Goal: Task Accomplishment & Management: Manage account settings

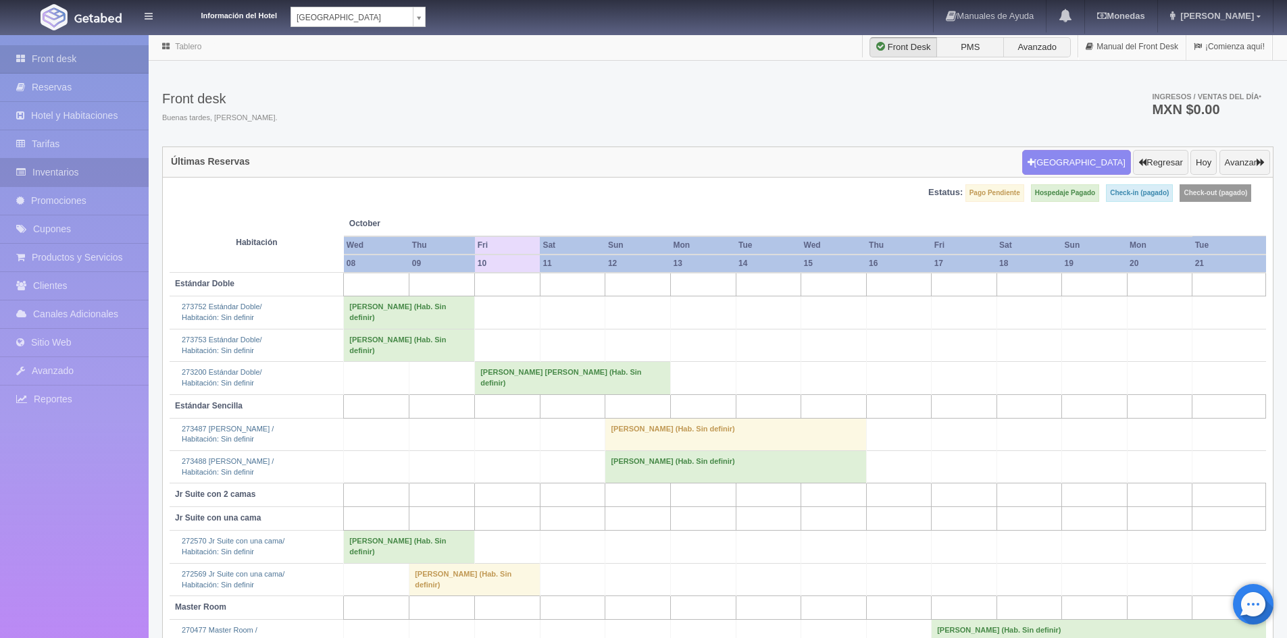
click at [53, 176] on link "Inventarios" at bounding box center [74, 173] width 149 height 28
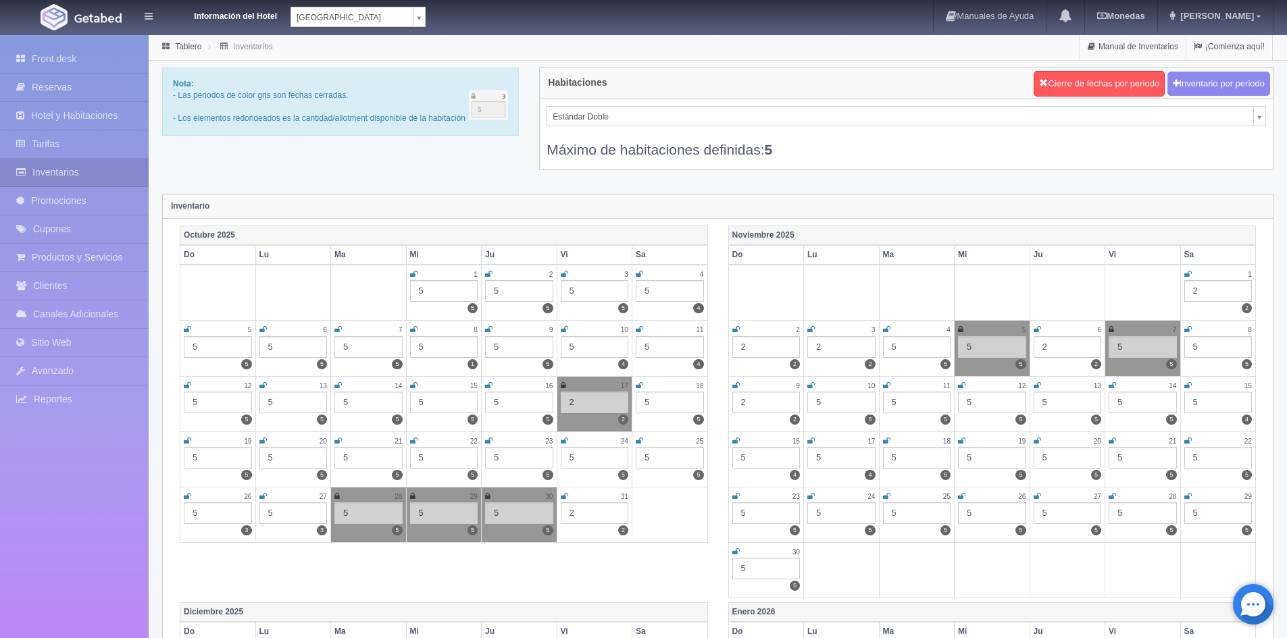
click at [314, 159] on div "Nota: - Las periodos de color gris son fechas cerradas. - Los elementos redonde…" at bounding box center [717, 128] width 1131 height 120
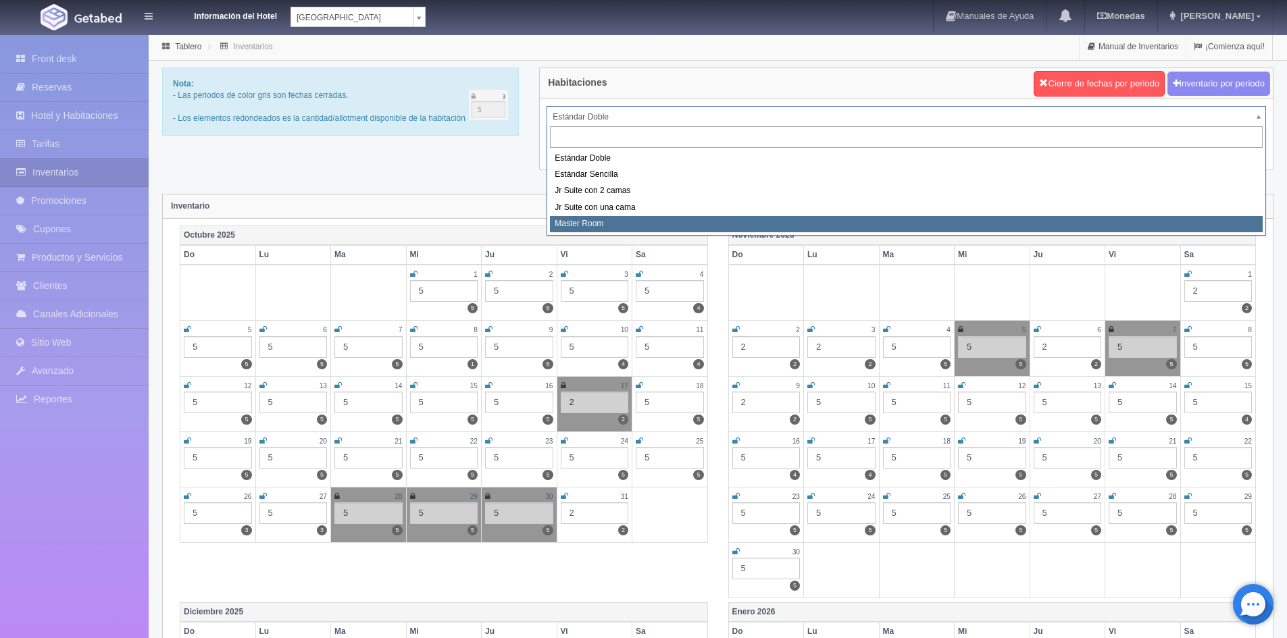
select select "492"
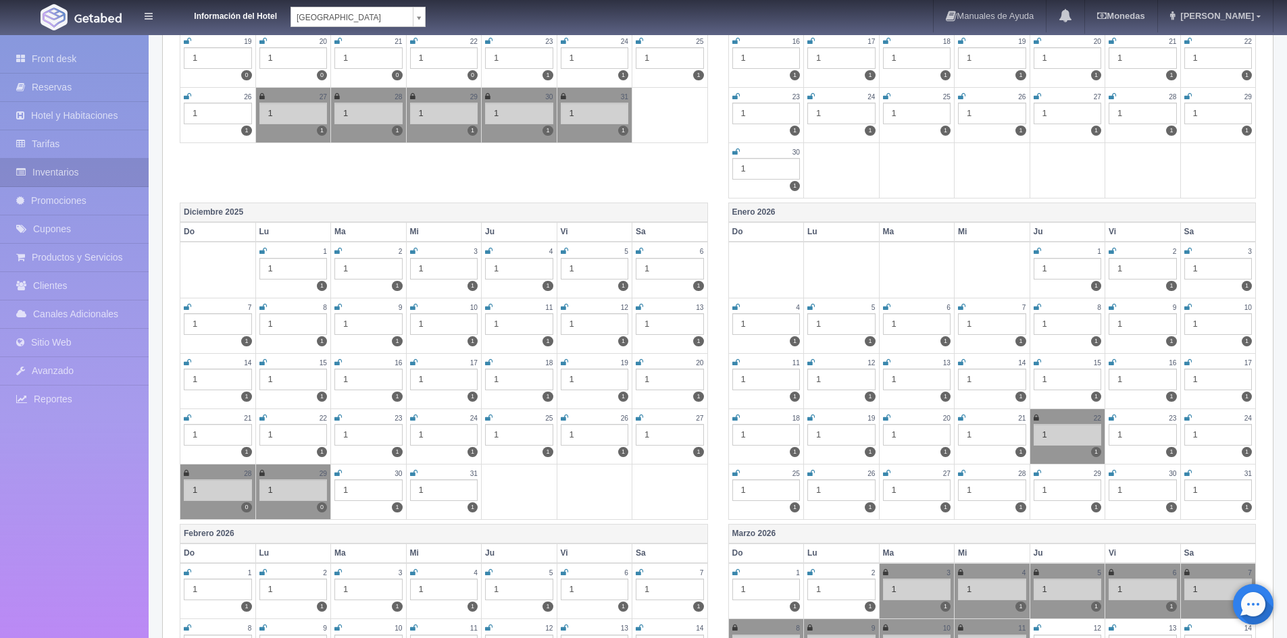
scroll to position [473, 0]
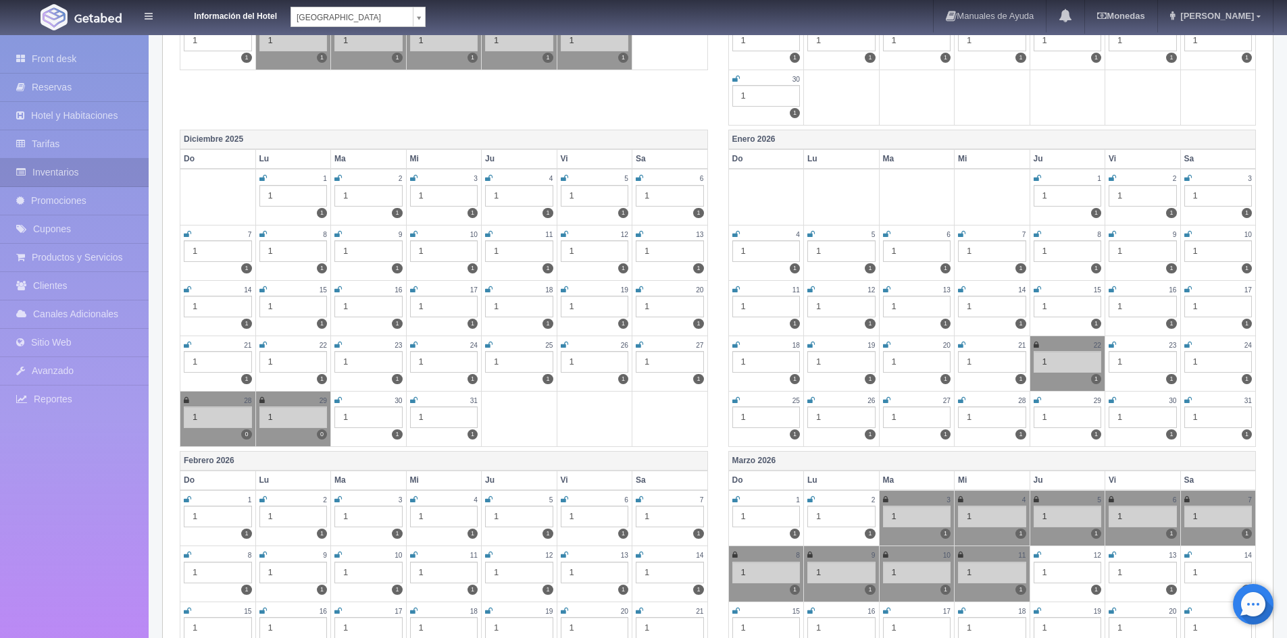
click at [413, 400] on icon at bounding box center [413, 400] width 7 height 8
click at [338, 403] on icon at bounding box center [337, 400] width 7 height 8
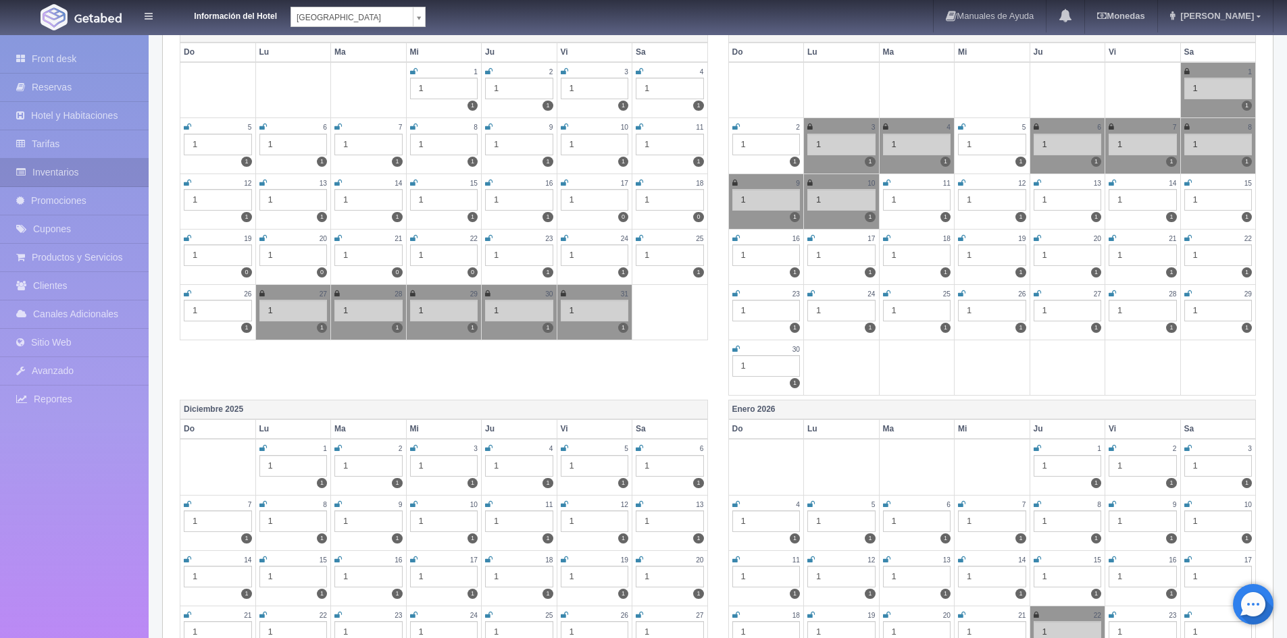
scroll to position [0, 0]
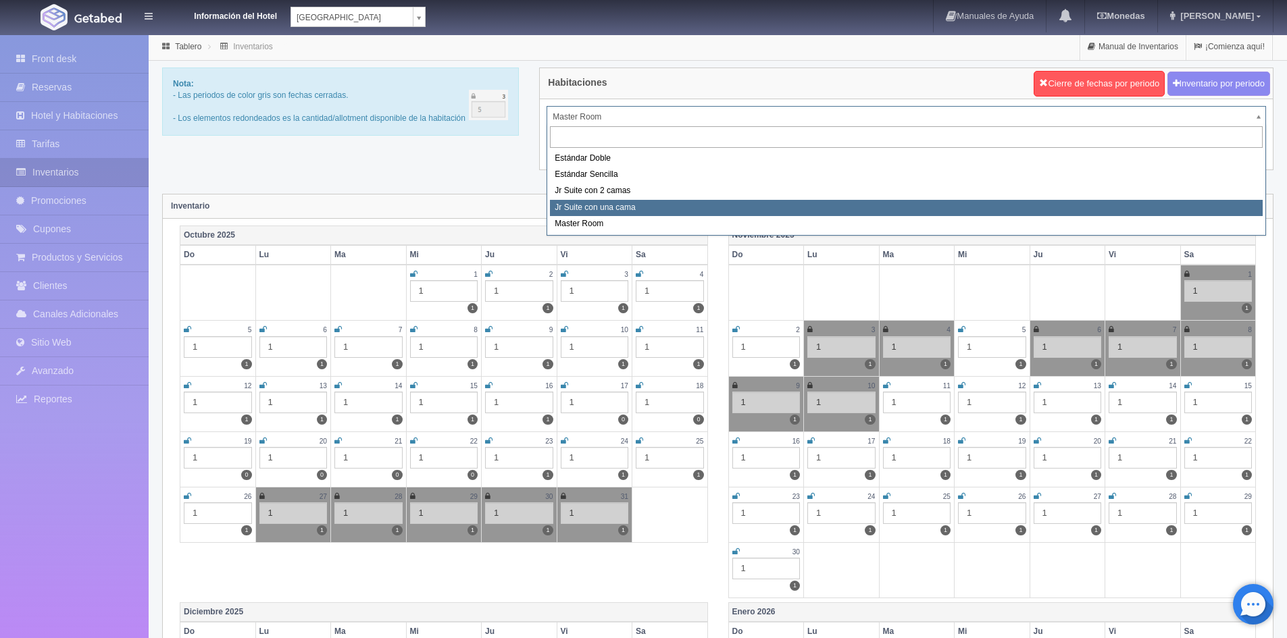
select select "490"
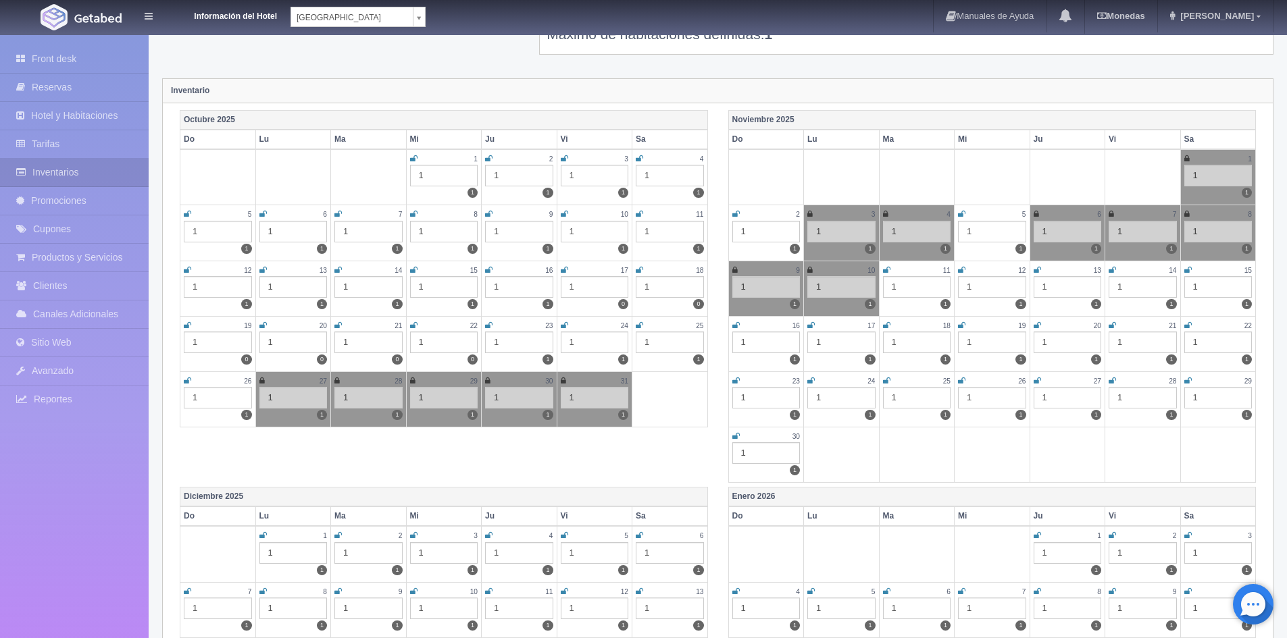
scroll to position [405, 0]
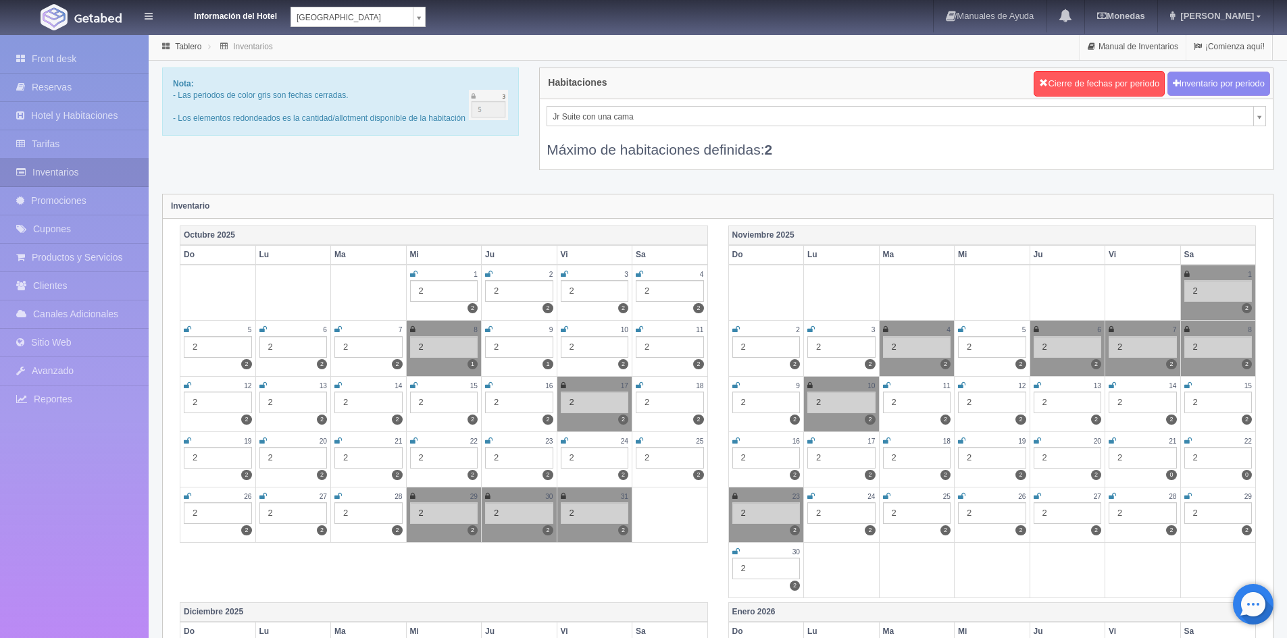
click at [356, 159] on div "Nota: - Las periodos de color gris son fechas cerradas. - Los elementos redonde…" at bounding box center [717, 128] width 1131 height 120
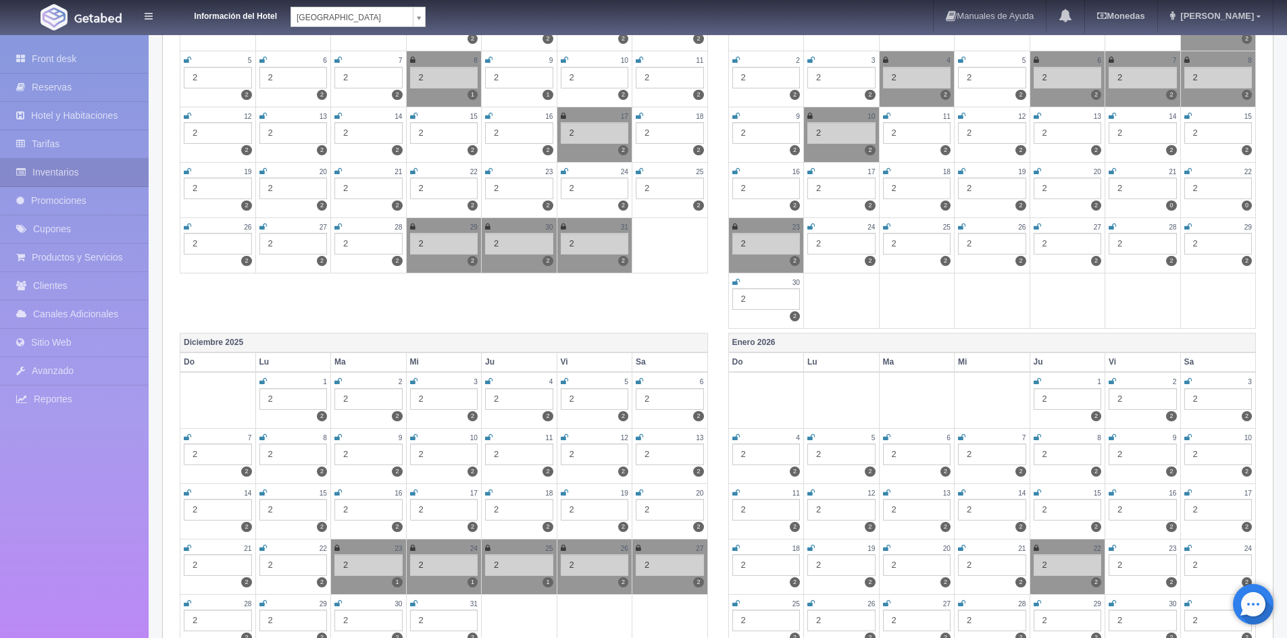
scroll to position [473, 0]
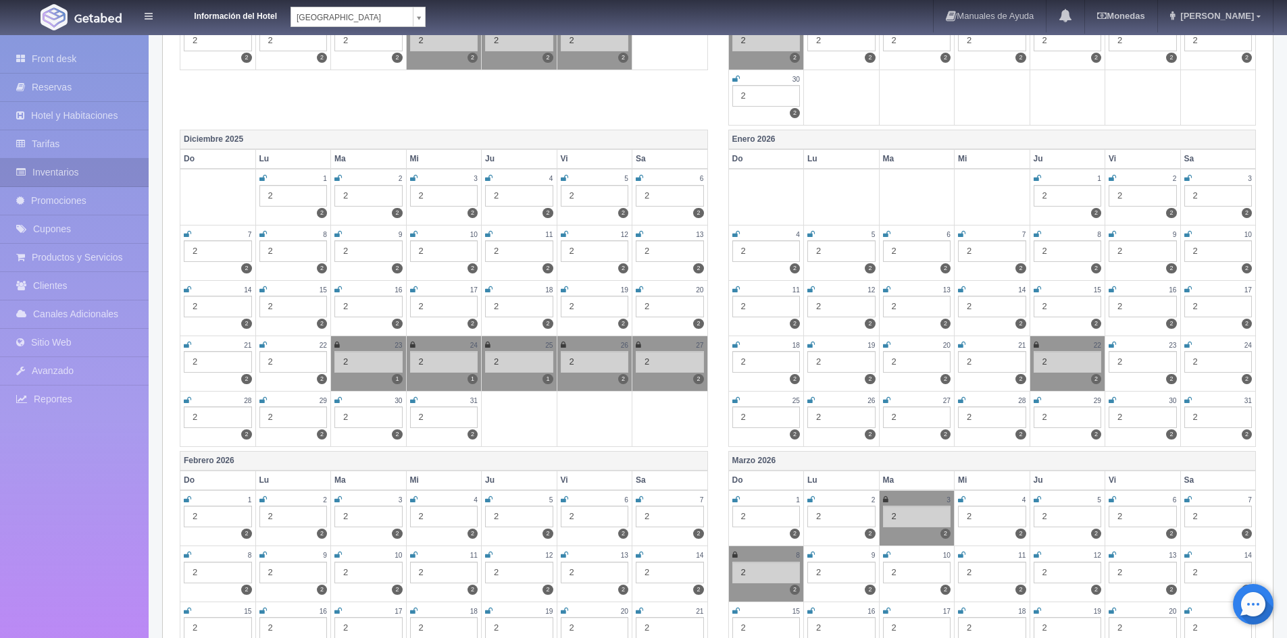
click at [413, 403] on icon at bounding box center [413, 400] width 7 height 8
click at [1037, 178] on icon at bounding box center [1036, 178] width 7 height 8
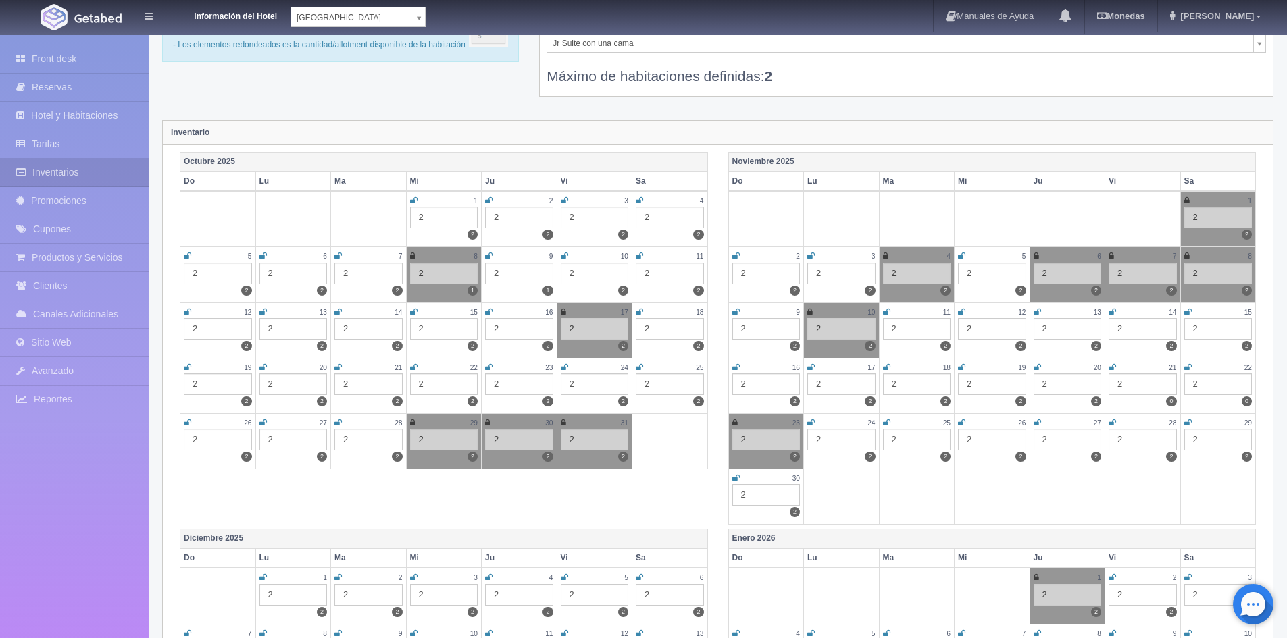
scroll to position [0, 0]
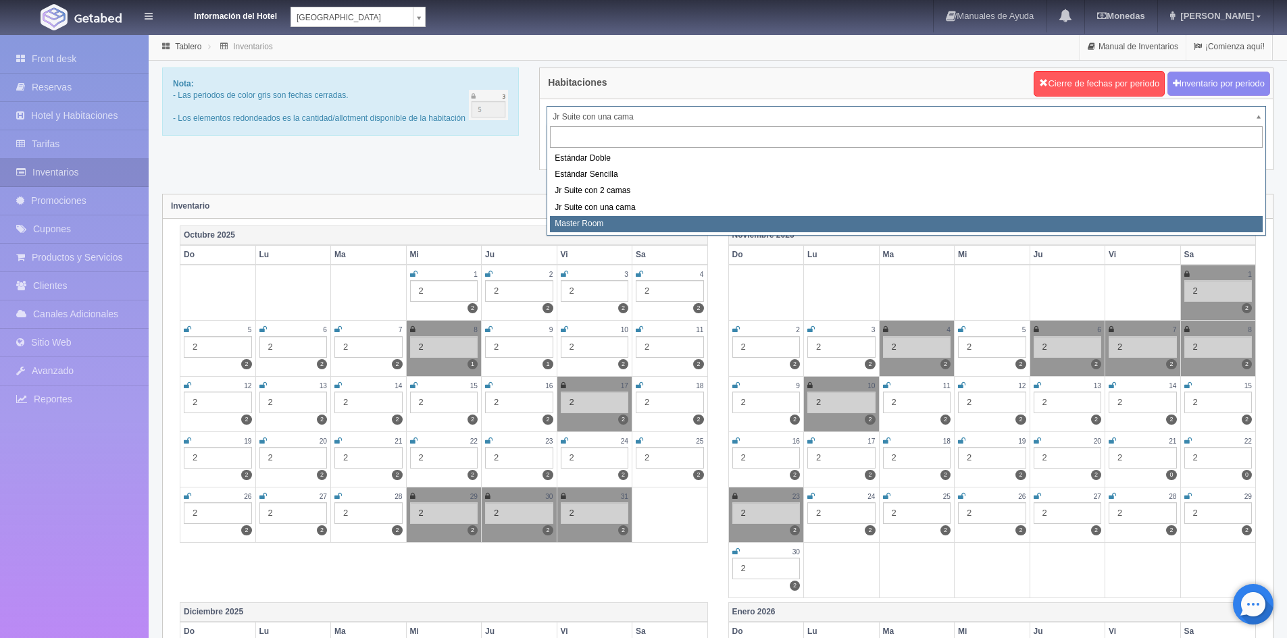
select select "492"
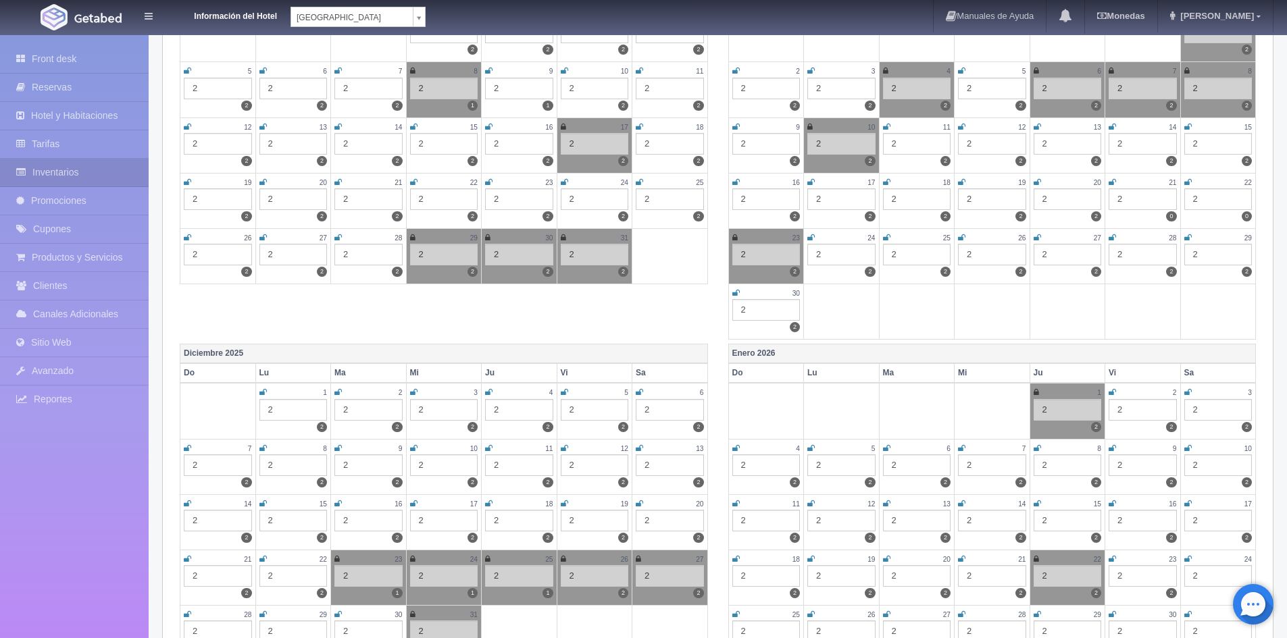
scroll to position [405, 0]
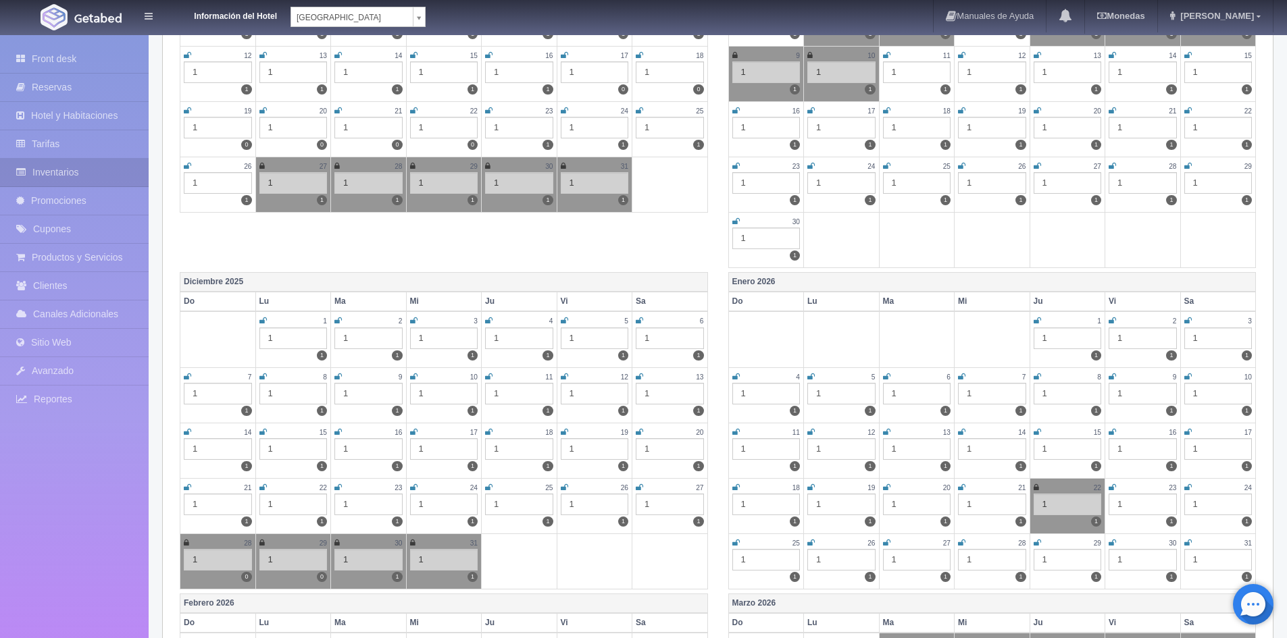
scroll to position [473, 0]
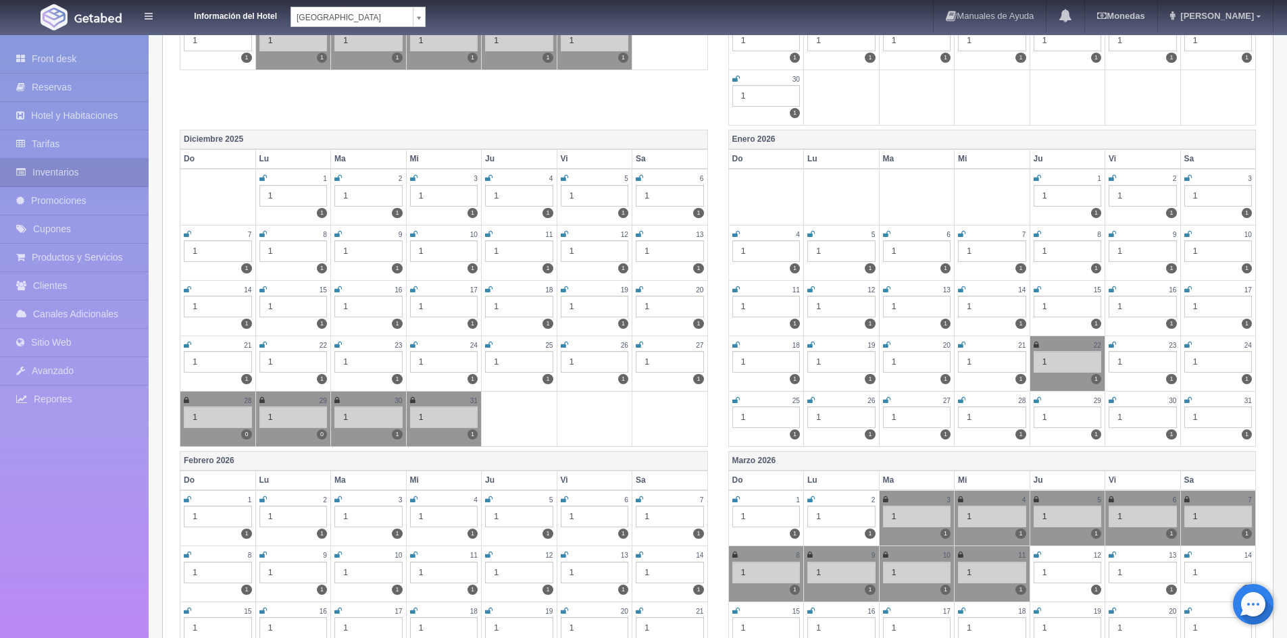
click at [334, 402] on td "30 1 1" at bounding box center [369, 418] width 76 height 55
click at [335, 396] on icon at bounding box center [336, 400] width 5 height 8
drag, startPoint x: 401, startPoint y: 468, endPoint x: 439, endPoint y: 448, distance: 42.9
click at [401, 466] on th "Febrero 2026" at bounding box center [443, 462] width 527 height 20
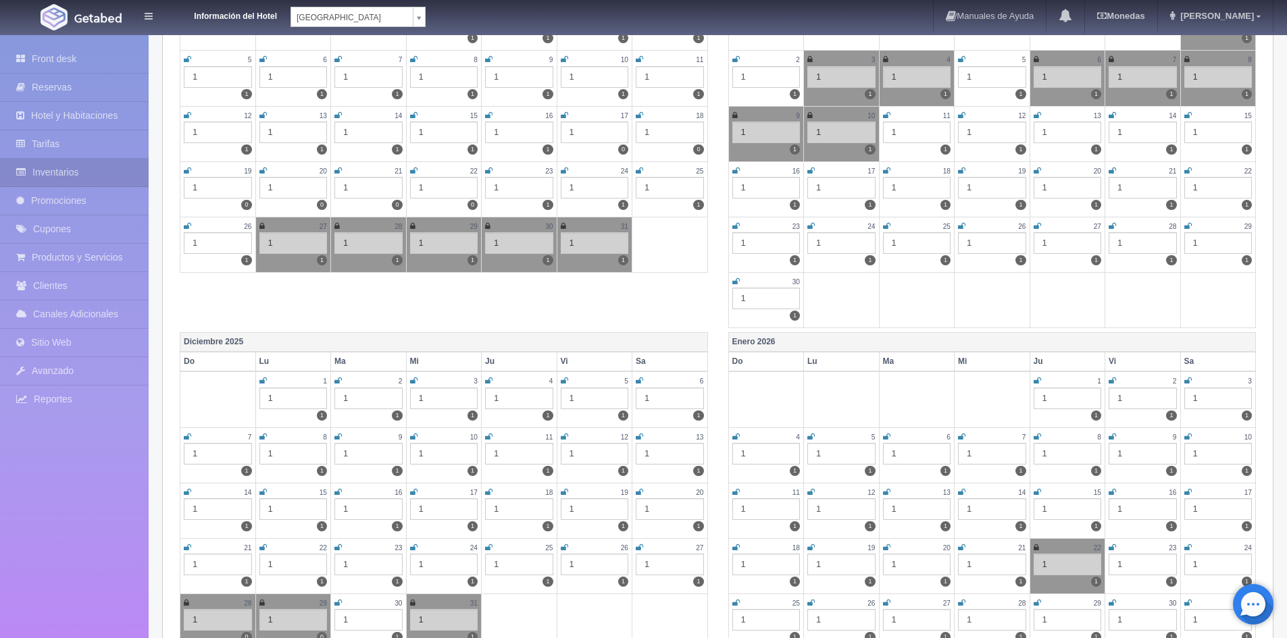
scroll to position [0, 0]
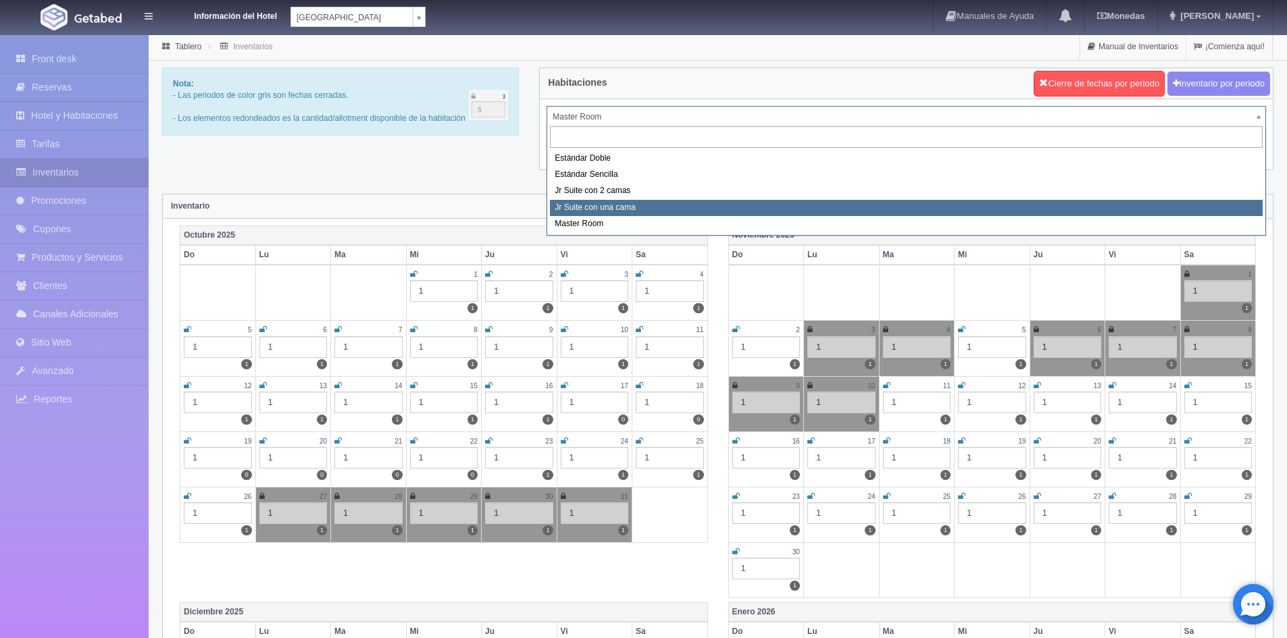
select select "490"
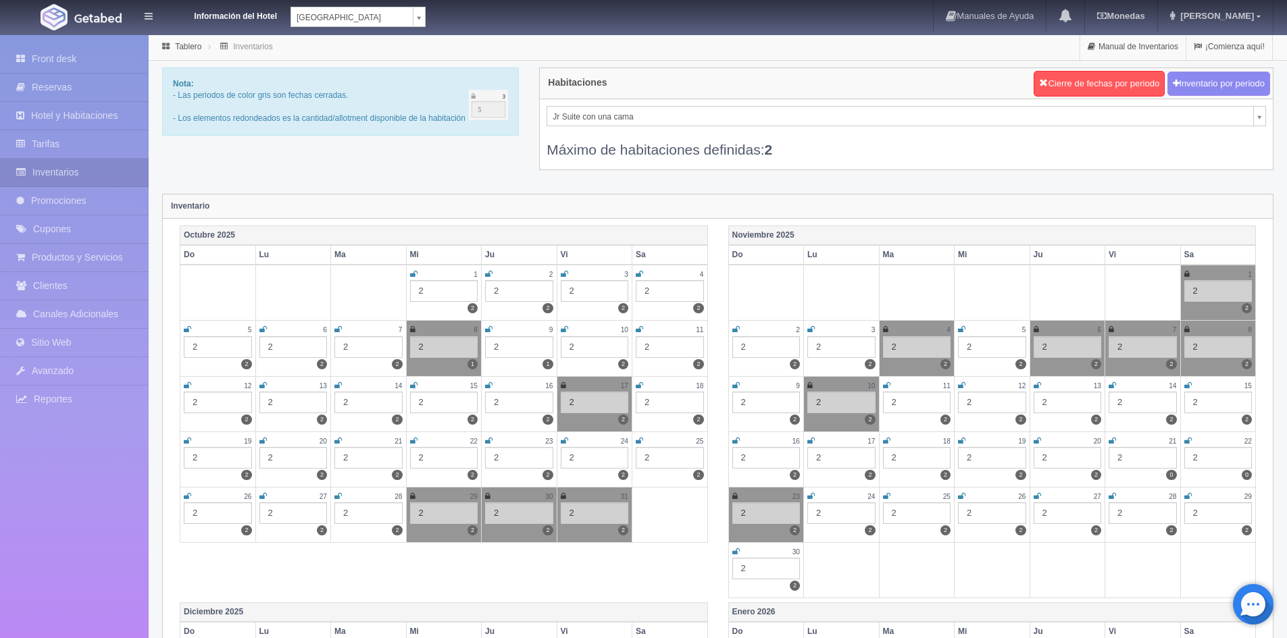
click at [182, 496] on td "26 2 2" at bounding box center [218, 514] width 76 height 55
click at [264, 496] on icon at bounding box center [262, 496] width 7 height 8
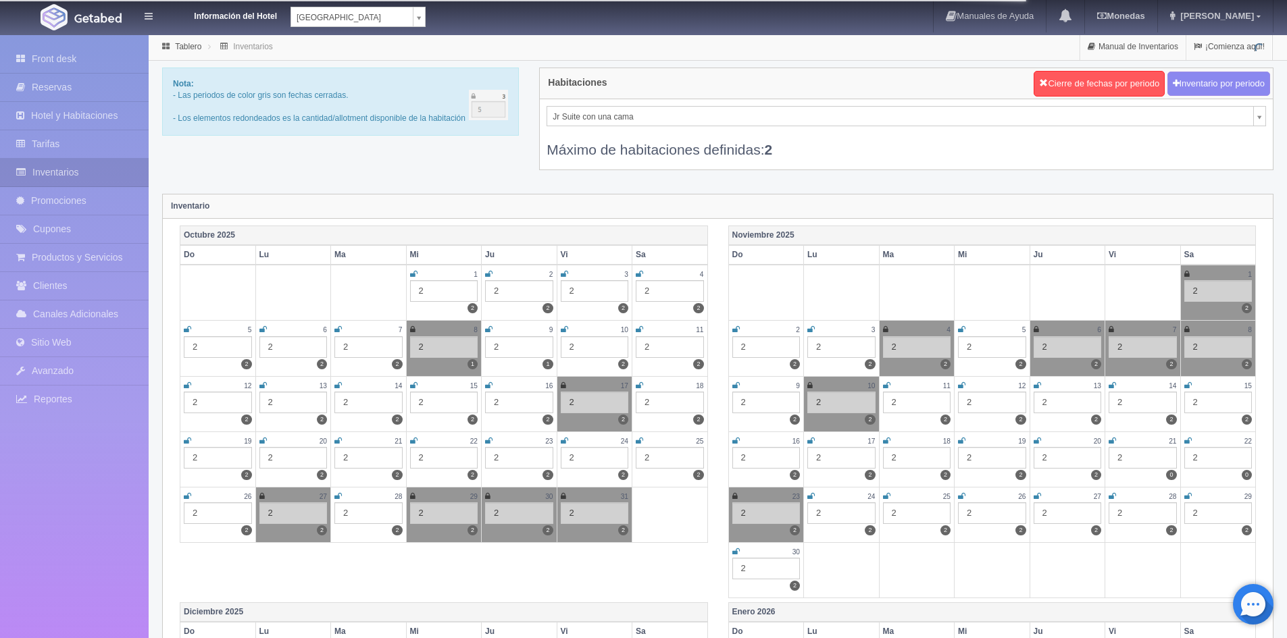
click at [188, 494] on icon at bounding box center [187, 496] width 7 height 8
click at [334, 498] on td "28 2 2" at bounding box center [369, 514] width 76 height 55
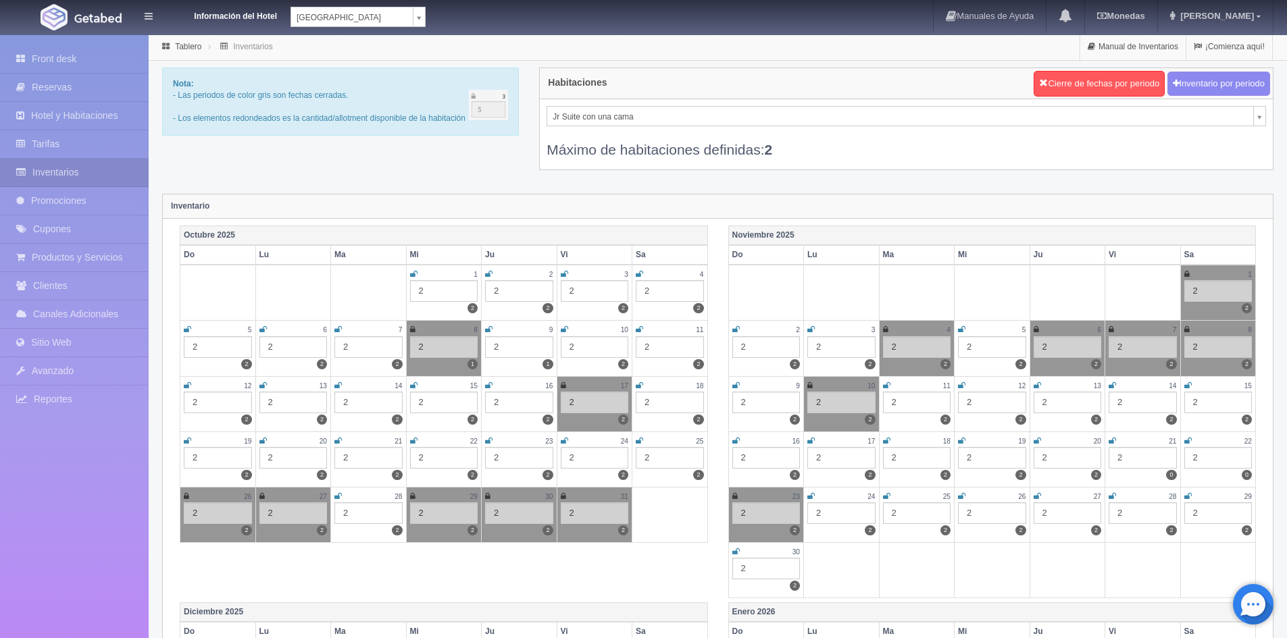
drag, startPoint x: 339, startPoint y: 496, endPoint x: 351, endPoint y: 496, distance: 12.2
click at [338, 496] on icon at bounding box center [337, 496] width 7 height 8
click at [483, 498] on td "30 2 2" at bounding box center [520, 514] width 76 height 55
click at [559, 494] on td "31 2 2" at bounding box center [595, 514] width 76 height 55
click at [490, 497] on icon at bounding box center [487, 496] width 5 height 8
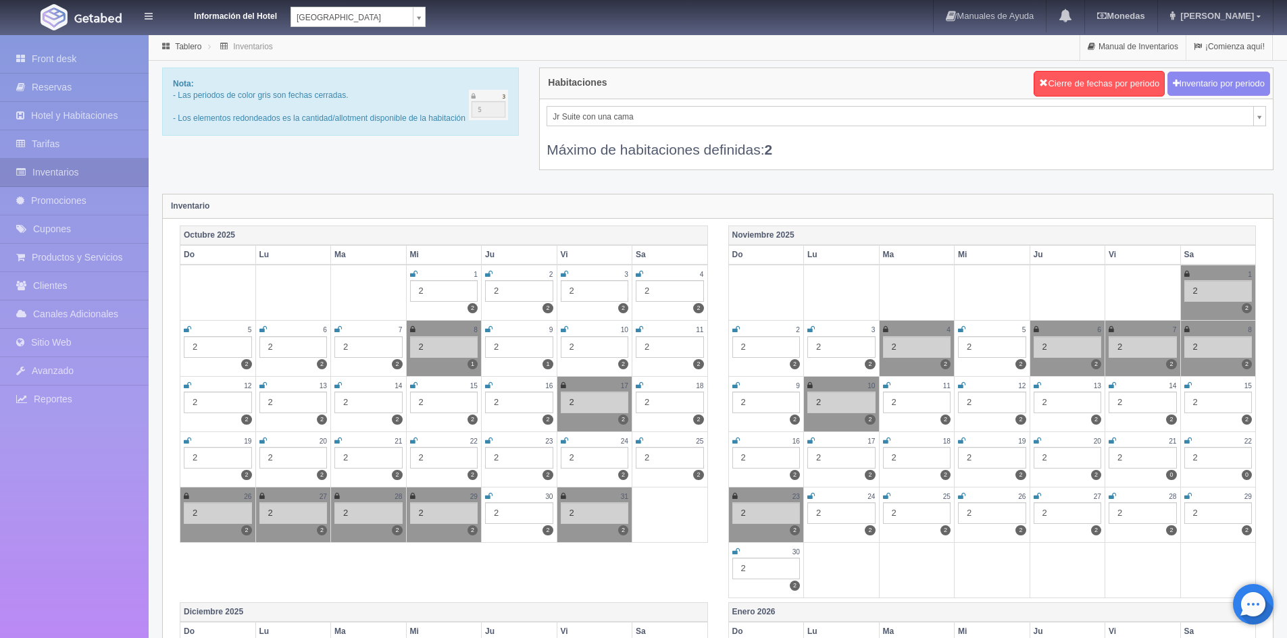
click at [558, 498] on td "31 2 2" at bounding box center [595, 514] width 76 height 55
click at [563, 496] on icon at bounding box center [563, 496] width 5 height 8
click at [498, 517] on div "2" at bounding box center [519, 514] width 68 height 22
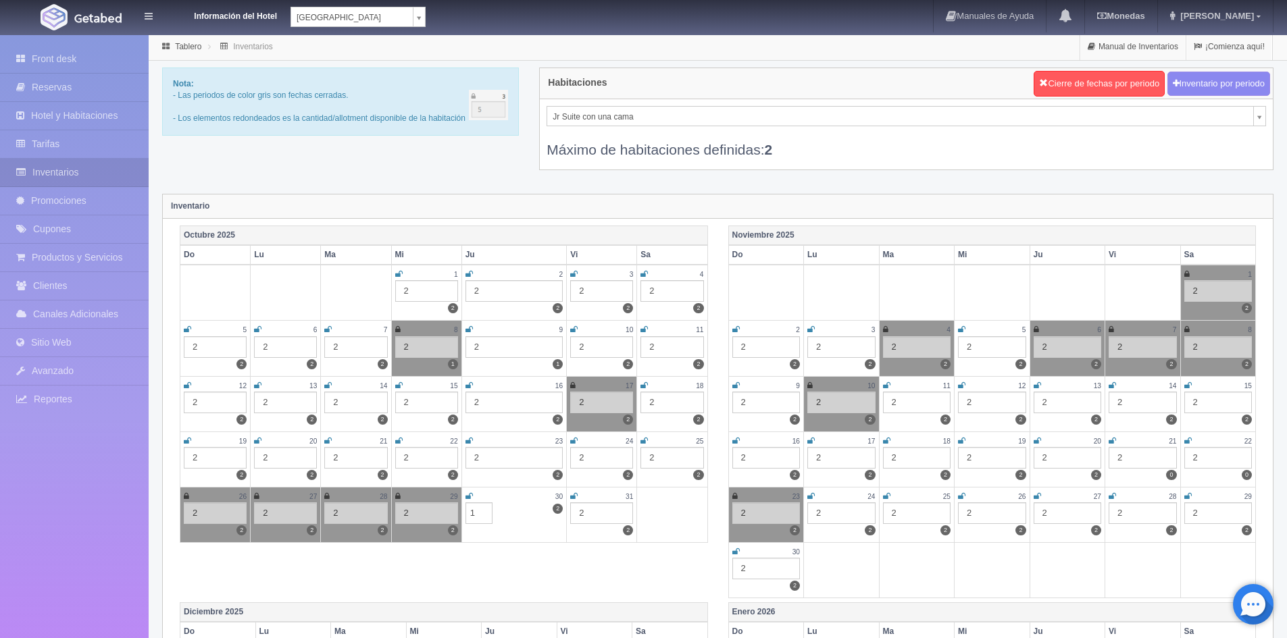
type input "1"
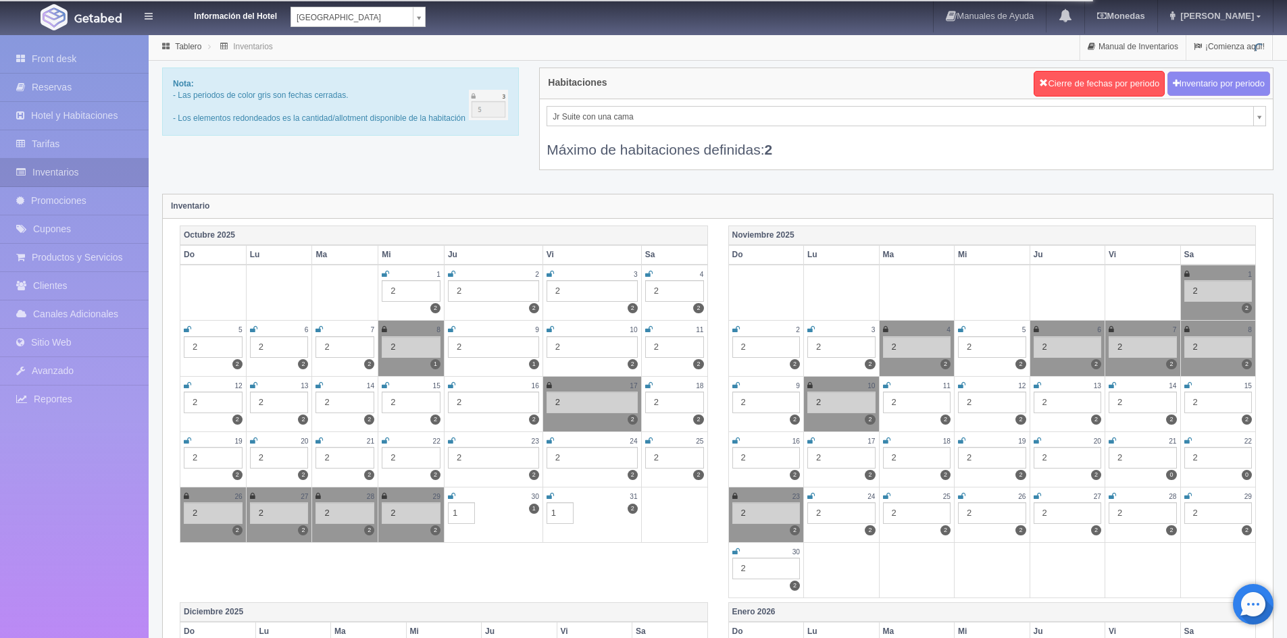
type input "1"
drag, startPoint x: 586, startPoint y: 561, endPoint x: 1011, endPoint y: 455, distance: 438.0
click at [587, 560] on div "[DATE] Do Lu Ma Mi Ju Vi Sa 1 2 2 2 2 2 3 2 2 4 2 2 5 2 2 6 2 2 7 2 2 8 2 1 9 2…" at bounding box center [718, 414] width 1096 height 377
